Goal: Information Seeking & Learning: Check status

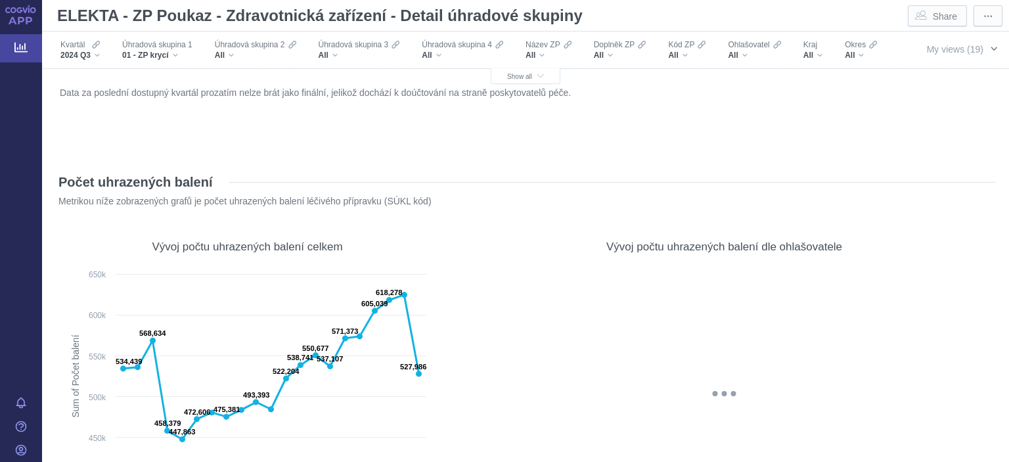
click at [939, 52] on span "My views (19)" at bounding box center [955, 49] width 56 height 11
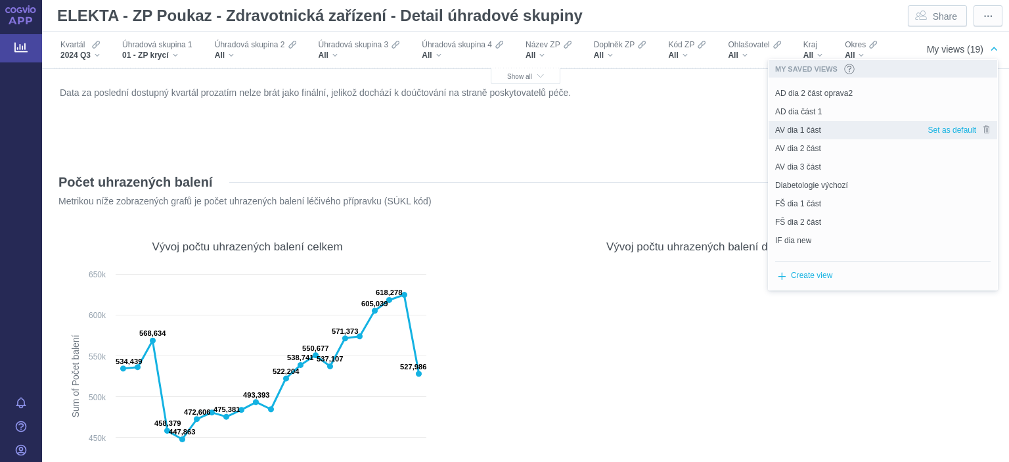
click at [802, 130] on span "AV dia 1 část" at bounding box center [798, 130] width 46 height 12
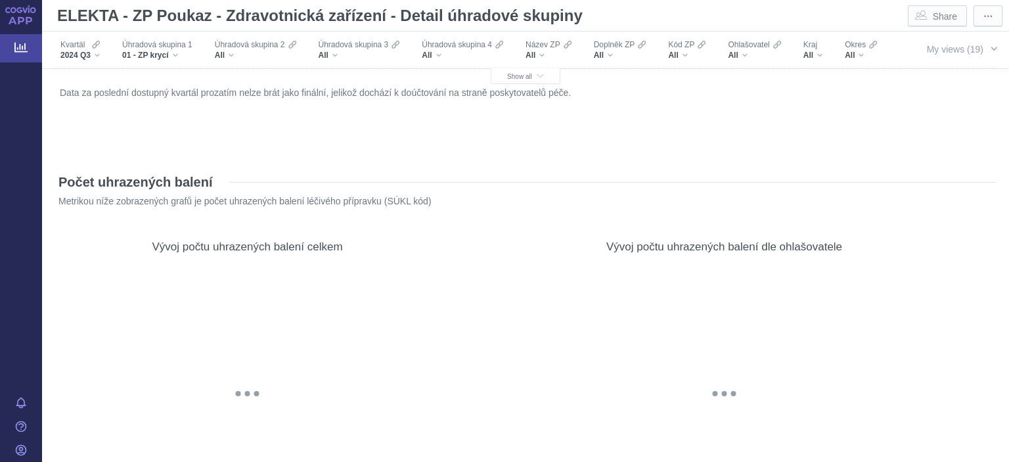
click at [802, 130] on div "Data za poslední dostupný kvartál prozatím nelze brát jako finální, jelikož doc…" at bounding box center [525, 118] width 938 height 70
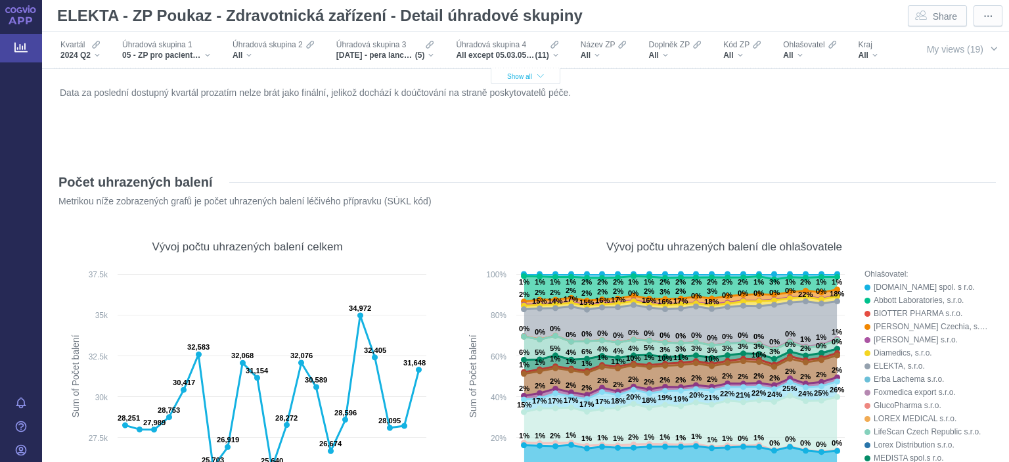
click at [509, 77] on span "Show all" at bounding box center [525, 76] width 37 height 7
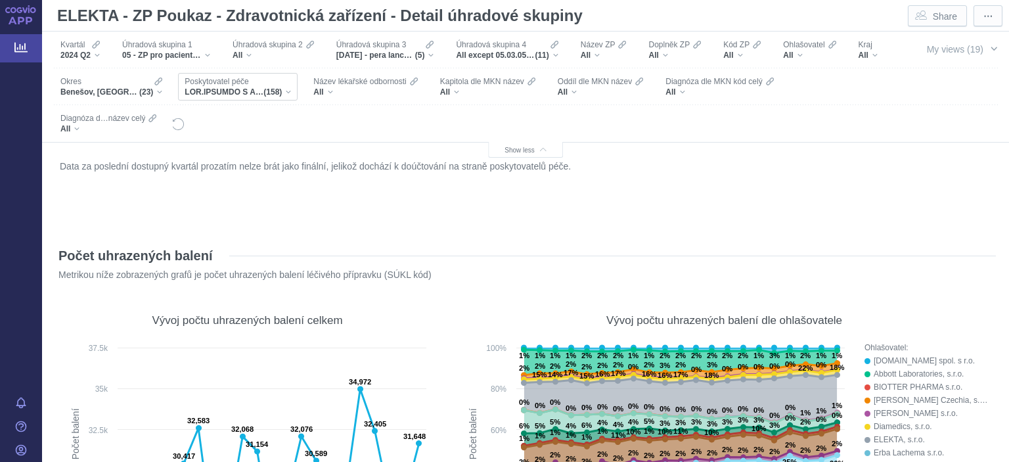
click at [213, 83] on span "Poskytovatel péče" at bounding box center [217, 81] width 64 height 11
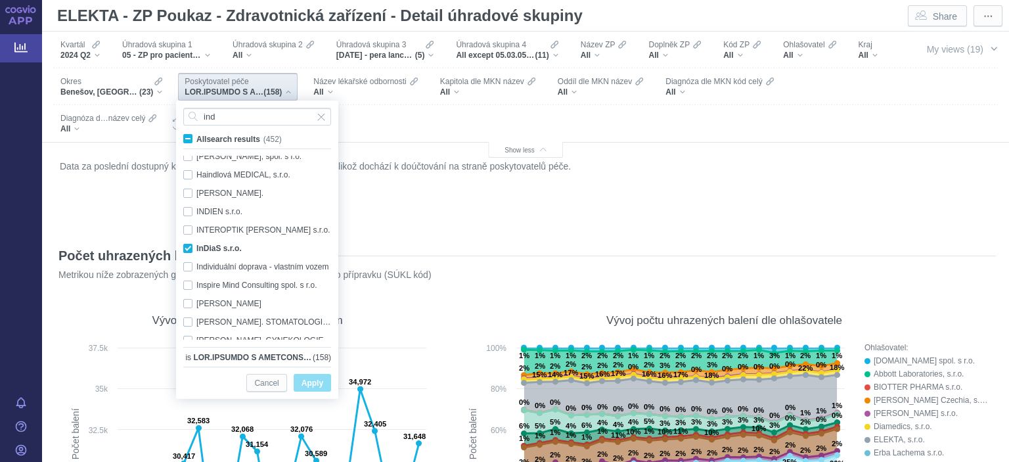
scroll to position [561, 0]
type input "ind"
click at [185, 245] on div "InDiaS s.r.o. Only" at bounding box center [259, 247] width 165 height 18
checkbox input "false"
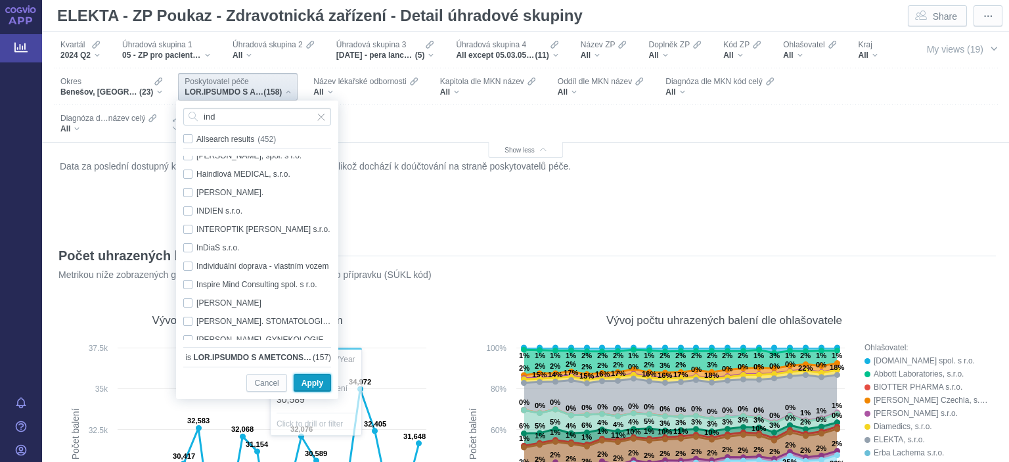
click at [307, 386] on span "Apply" at bounding box center [312, 383] width 22 height 16
